Goal: Information Seeking & Learning: Learn about a topic

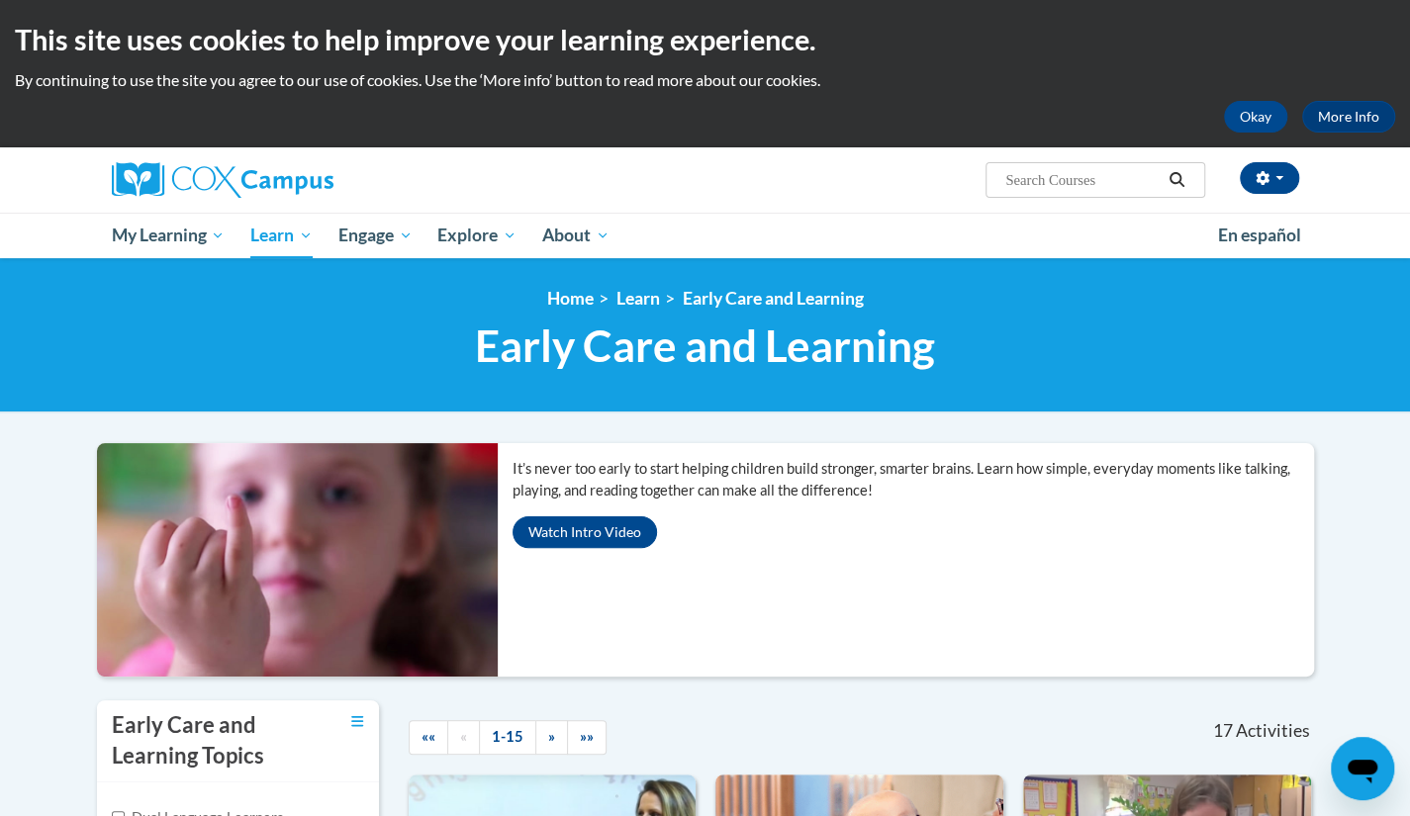
click at [1036, 166] on span "Search Search..." at bounding box center [1095, 180] width 219 height 36
click at [1022, 174] on input "Search..." at bounding box center [1082, 180] width 158 height 24
type input "Assessing Our Students"
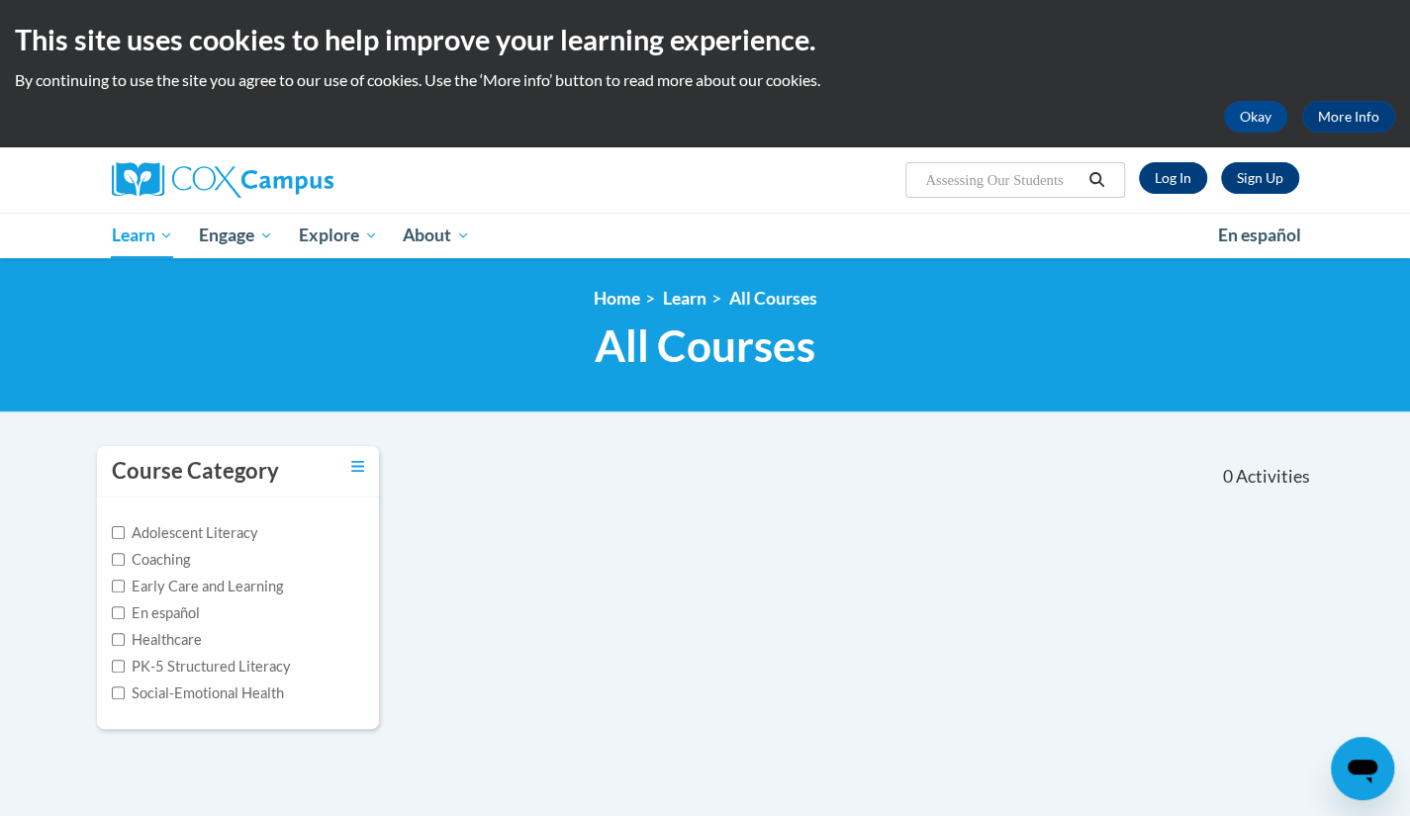
click at [1049, 183] on input "Assessing Our Students" at bounding box center [1002, 180] width 158 height 24
click at [1073, 186] on input "Assessing Our Students" at bounding box center [1002, 180] width 158 height 24
type input "Assessing"
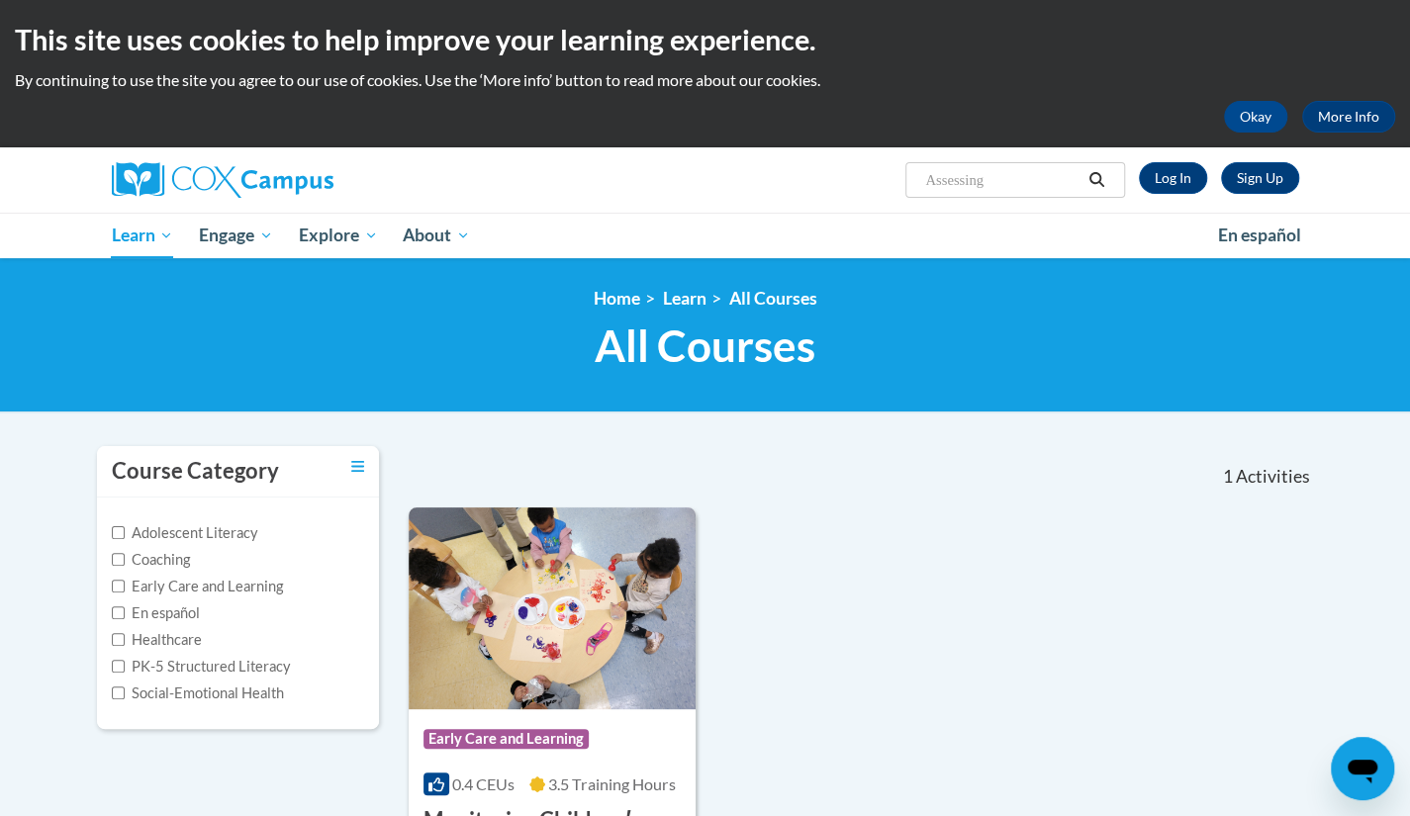
scroll to position [198, 0]
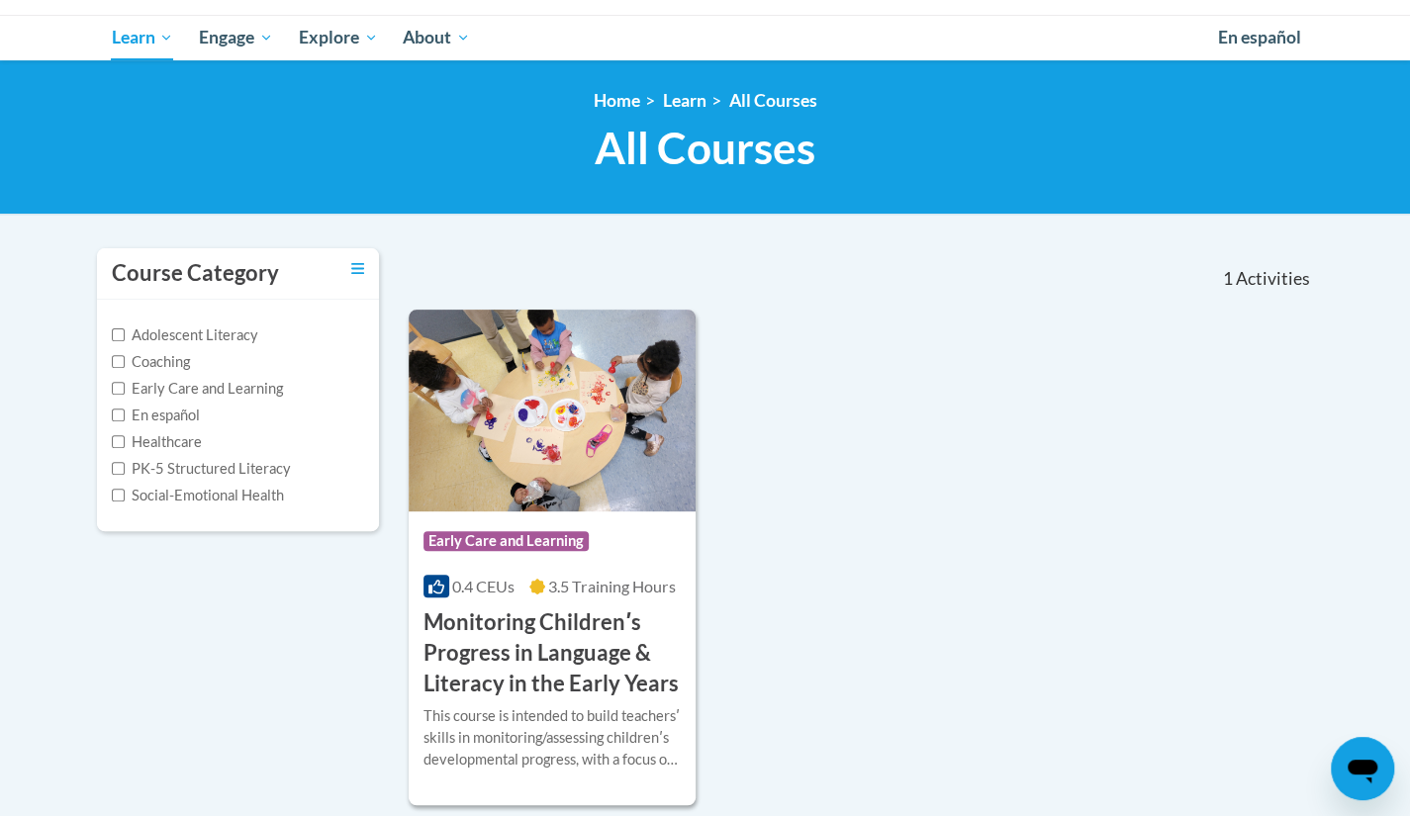
click at [227, 464] on label "PK-5 Structured Literacy" at bounding box center [201, 469] width 179 height 22
click at [125, 464] on input "PK-5 Structured Literacy" at bounding box center [118, 468] width 13 height 13
checkbox input "true"
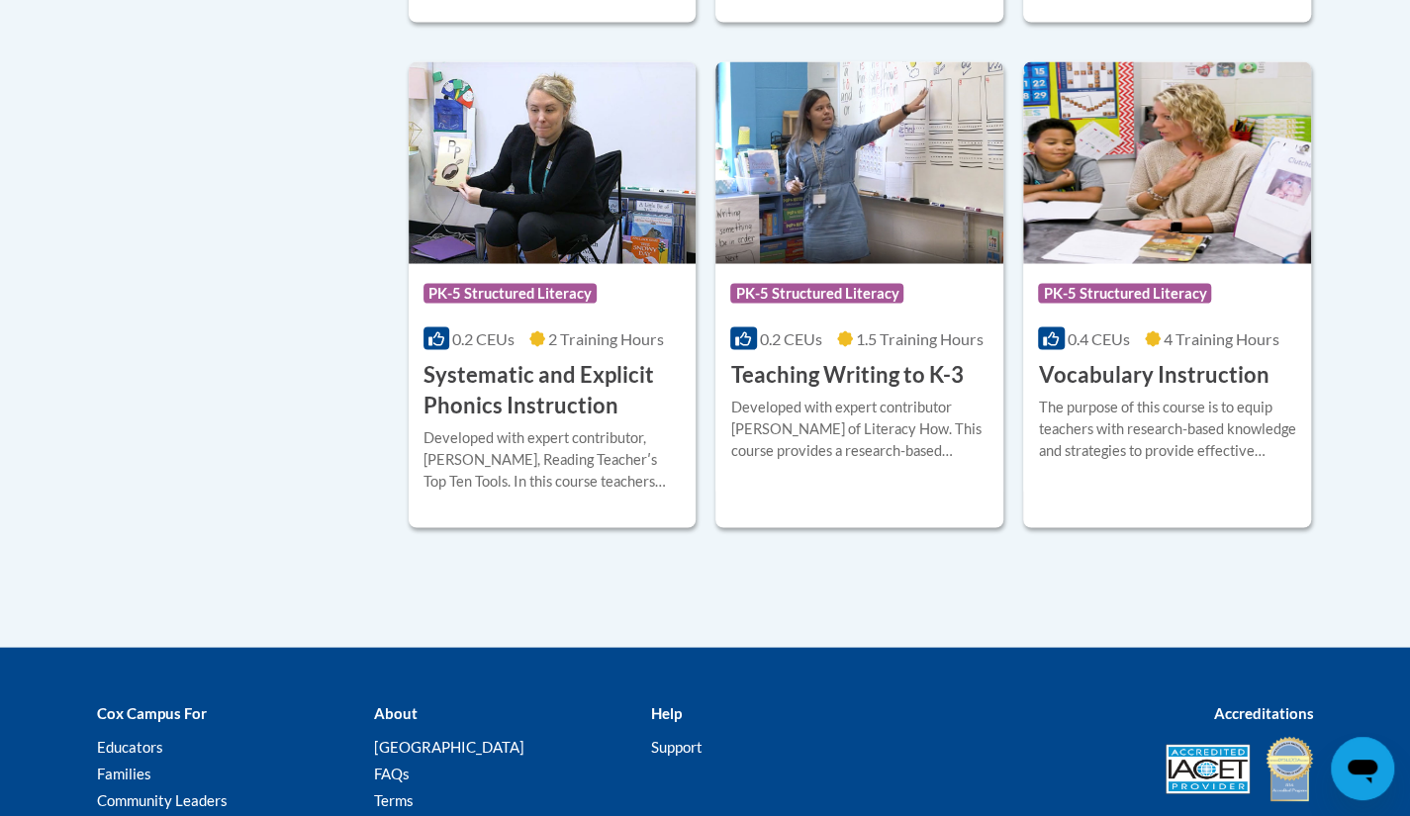
scroll to position [1963, 0]
